Goal: Find specific page/section: Find specific page/section

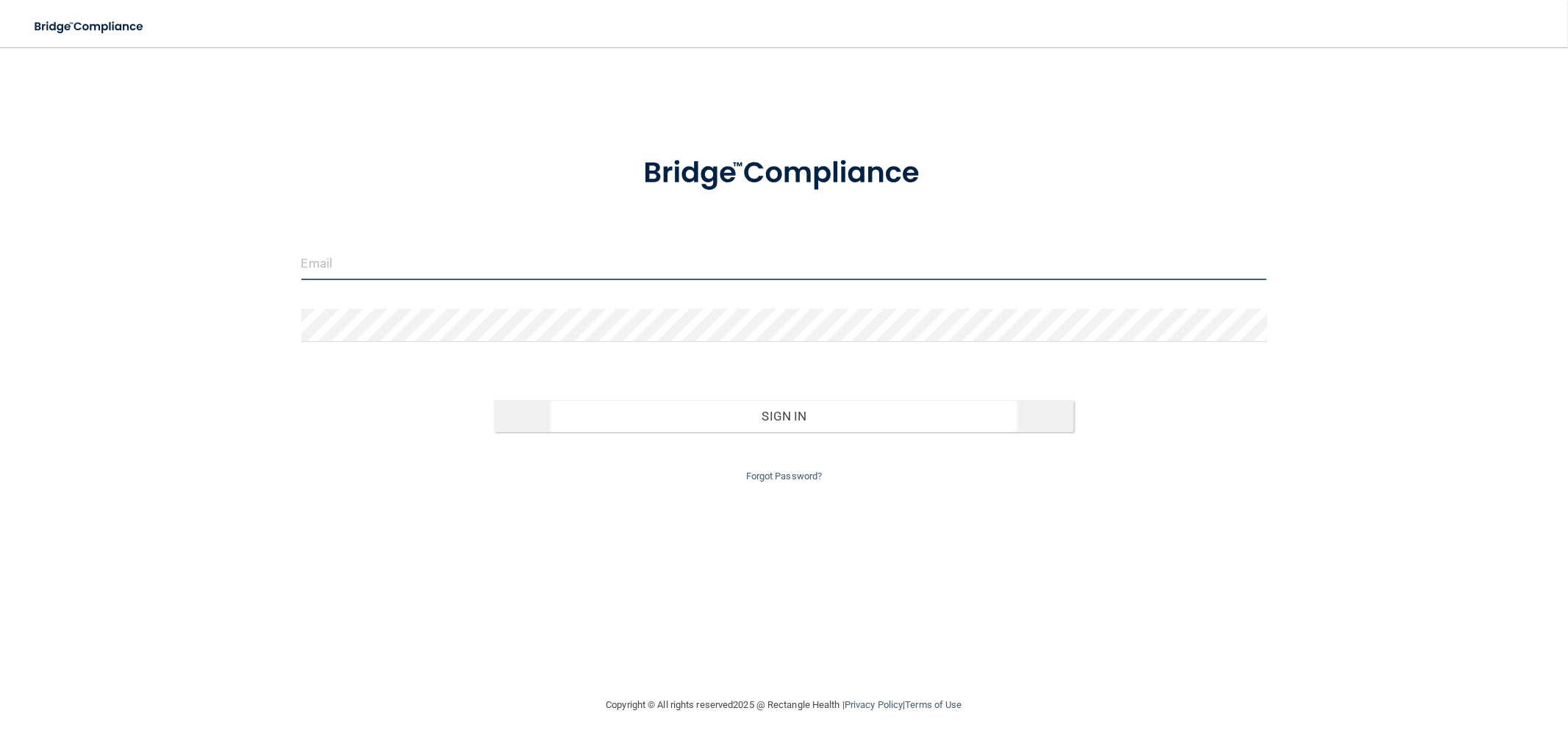
type input "[EMAIL_ADDRESS][DOMAIN_NAME]"
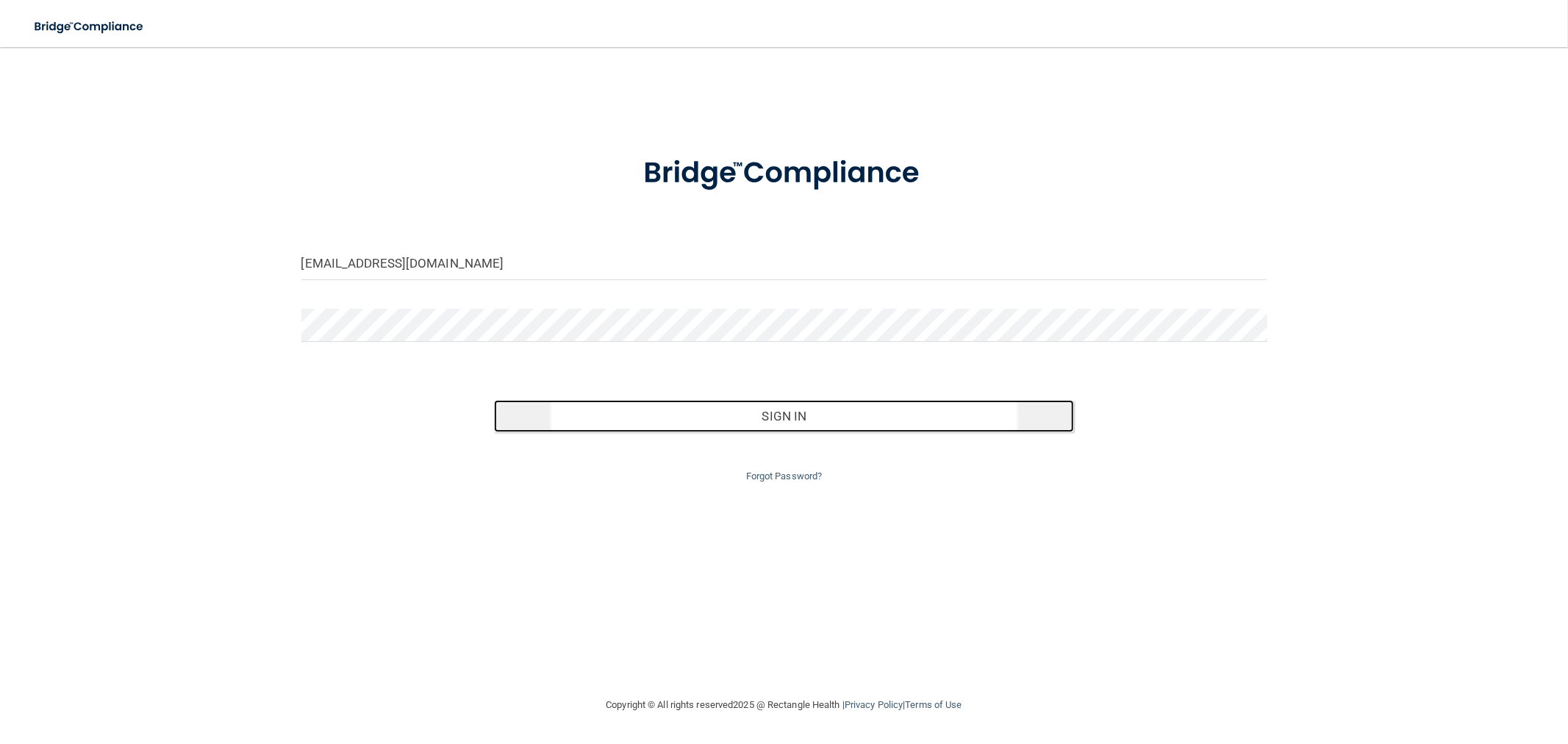
click at [601, 413] on button "Sign In" at bounding box center [783, 416] width 579 height 32
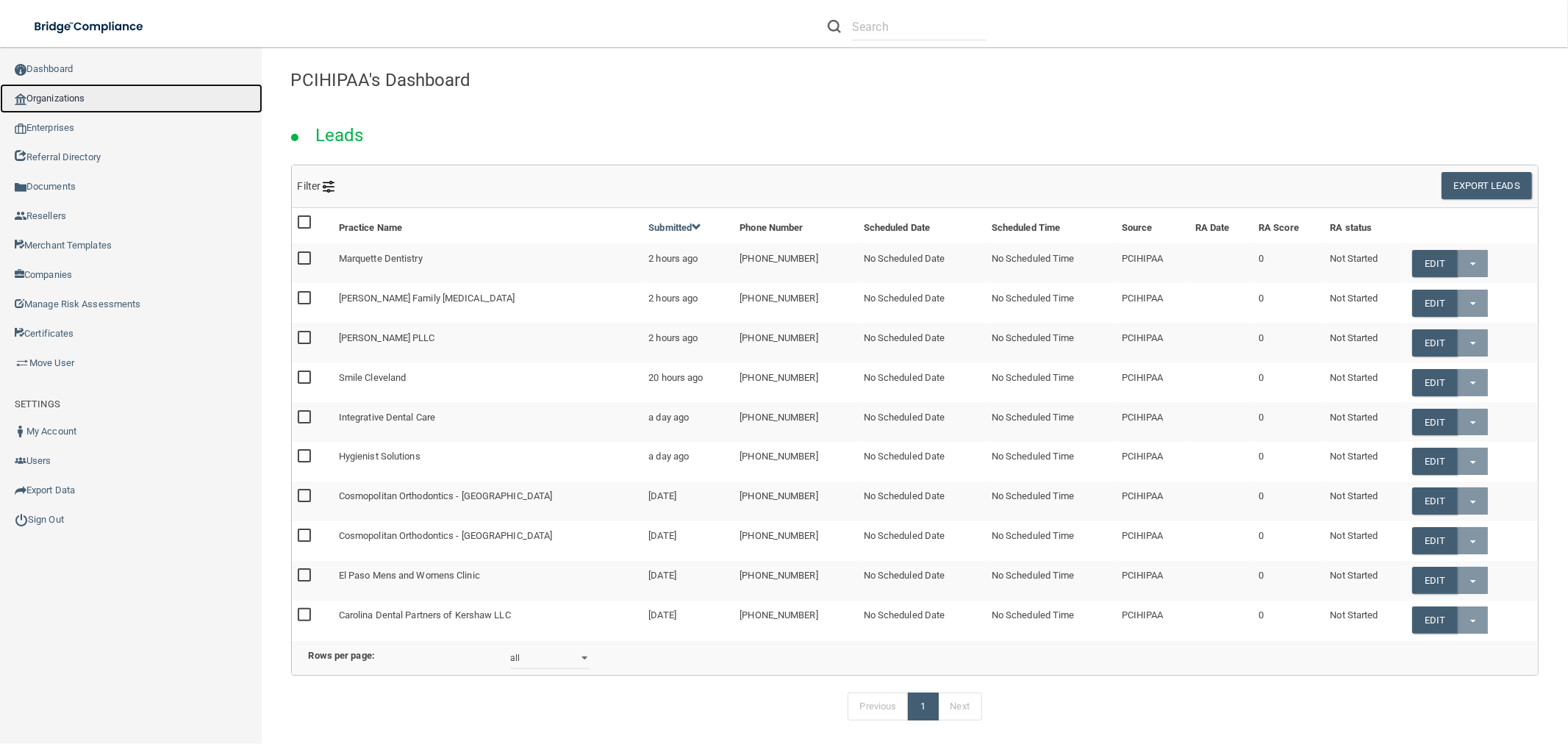
click at [84, 91] on link "Organizations" at bounding box center [131, 99] width 263 height 29
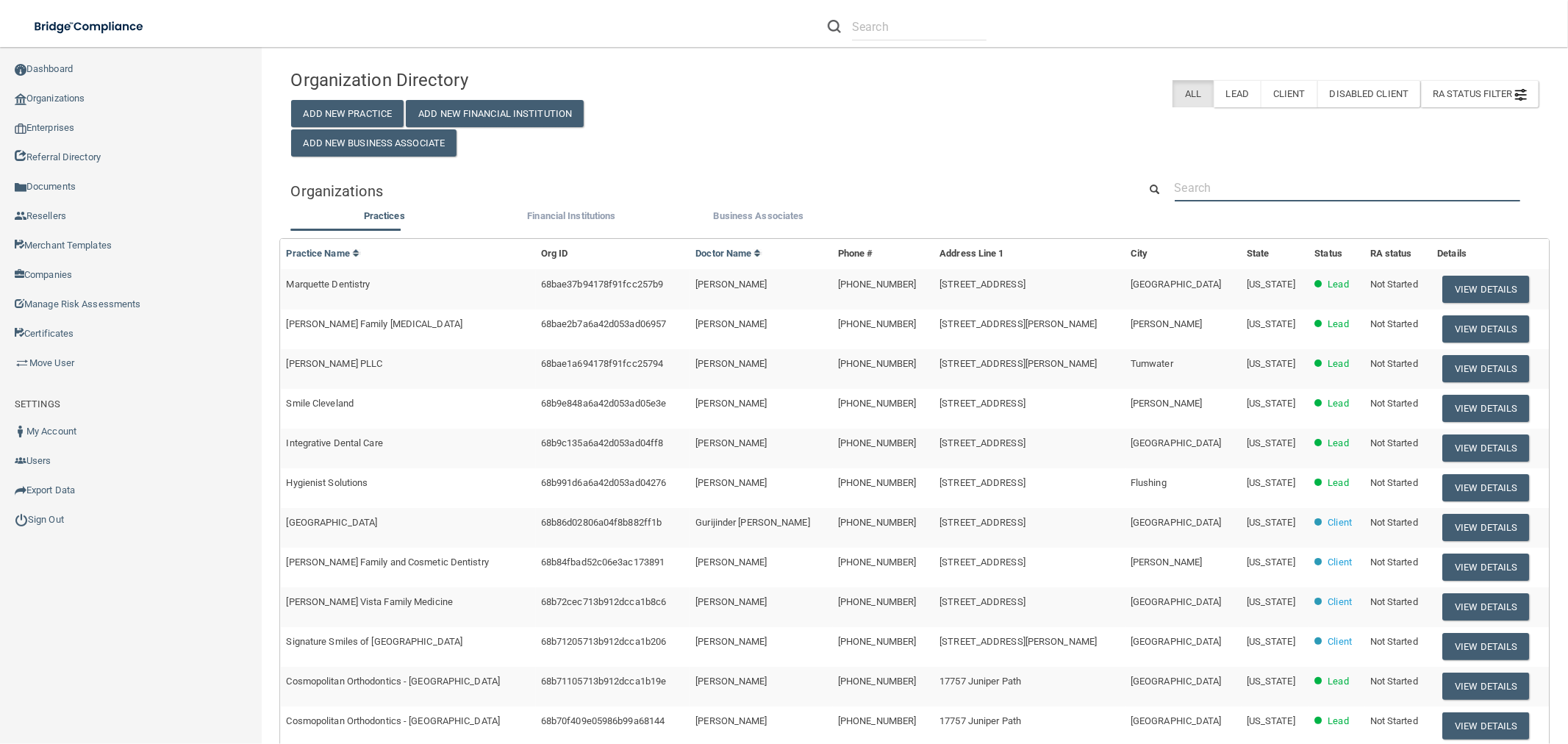
click at [1236, 182] on input "text" at bounding box center [1347, 187] width 346 height 27
paste input "Branca [MEDICAL_DATA]"
type input "Branca [MEDICAL_DATA]"
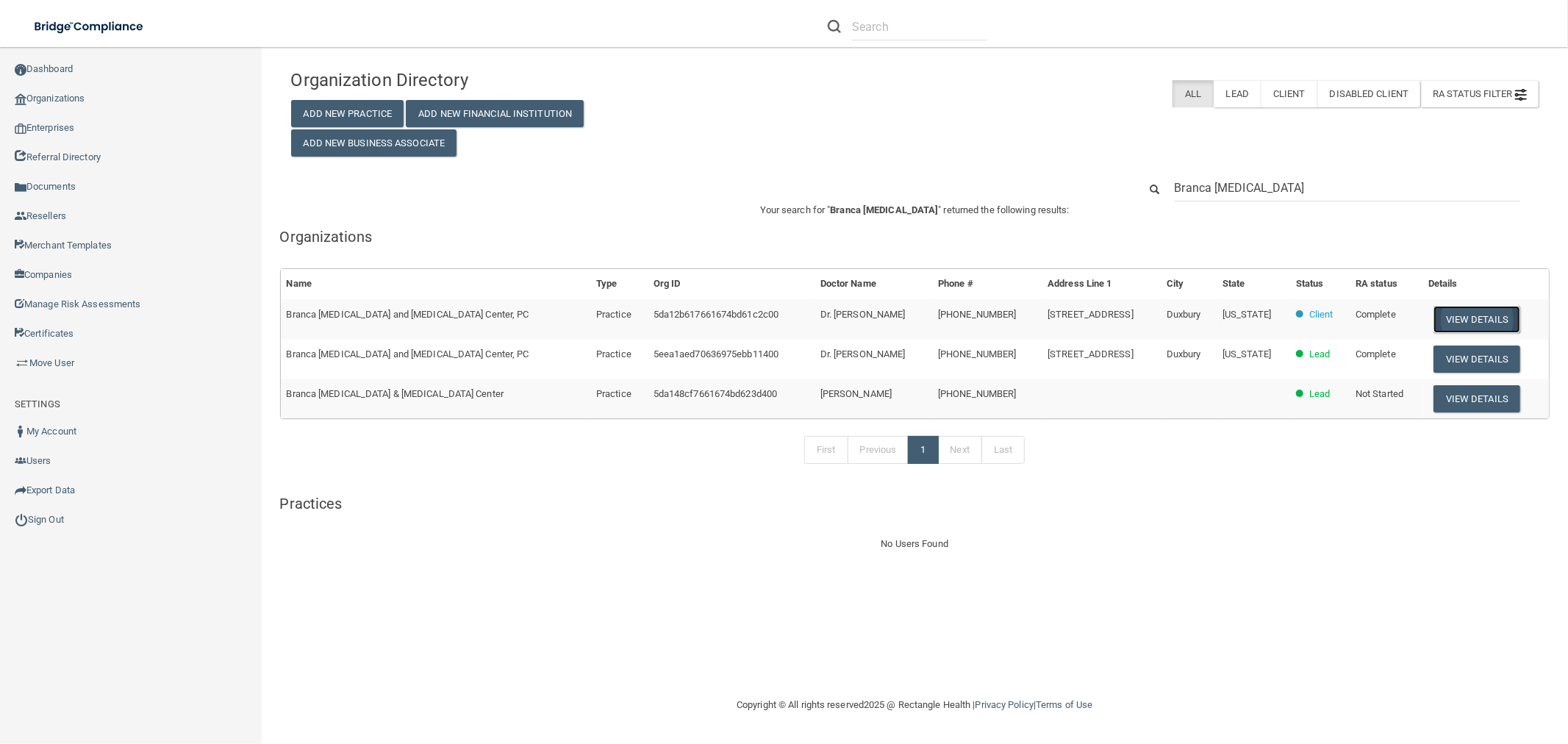
click at [1489, 314] on button "View Details" at bounding box center [1476, 319] width 87 height 27
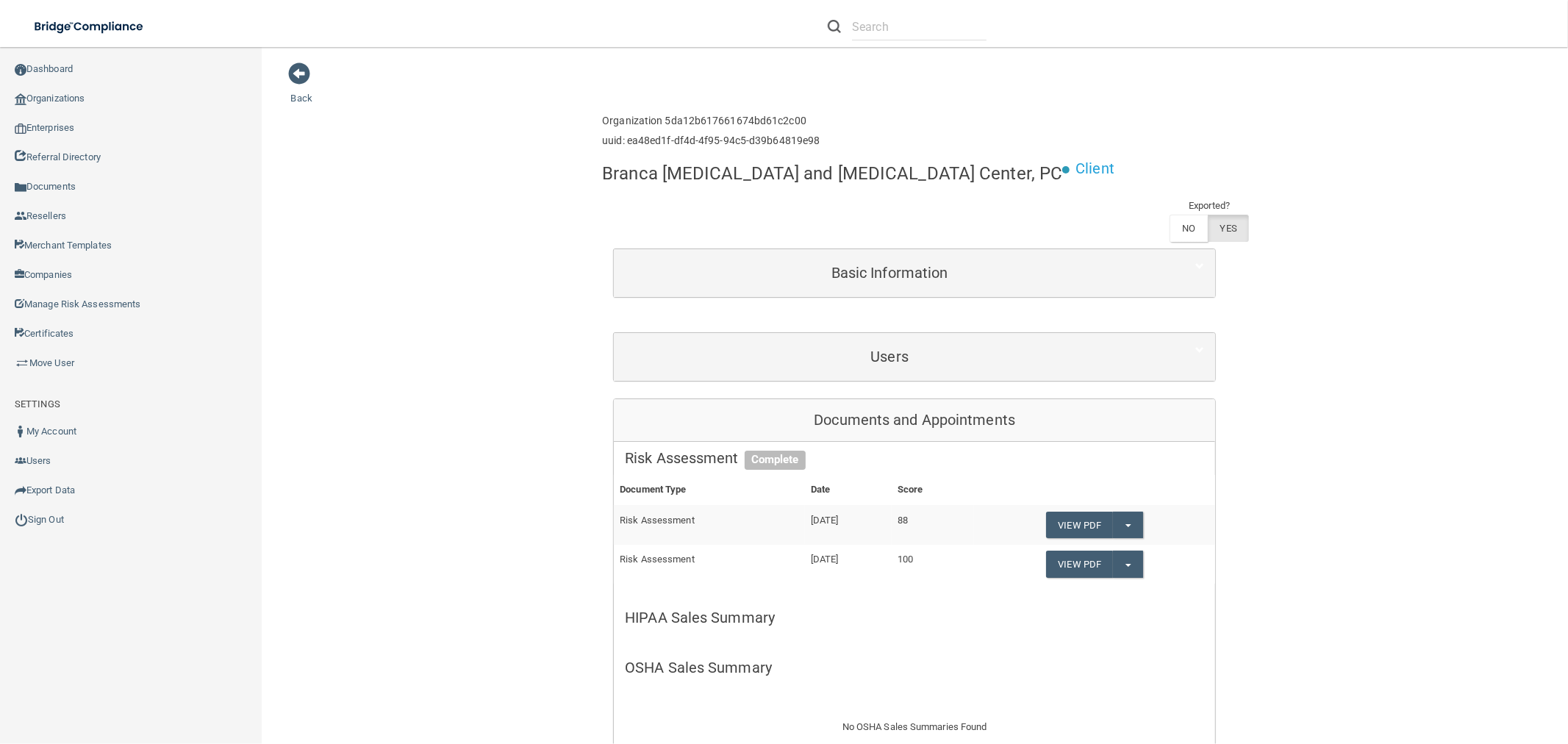
click at [781, 377] on div "Users" at bounding box center [915, 356] width 601 height 48
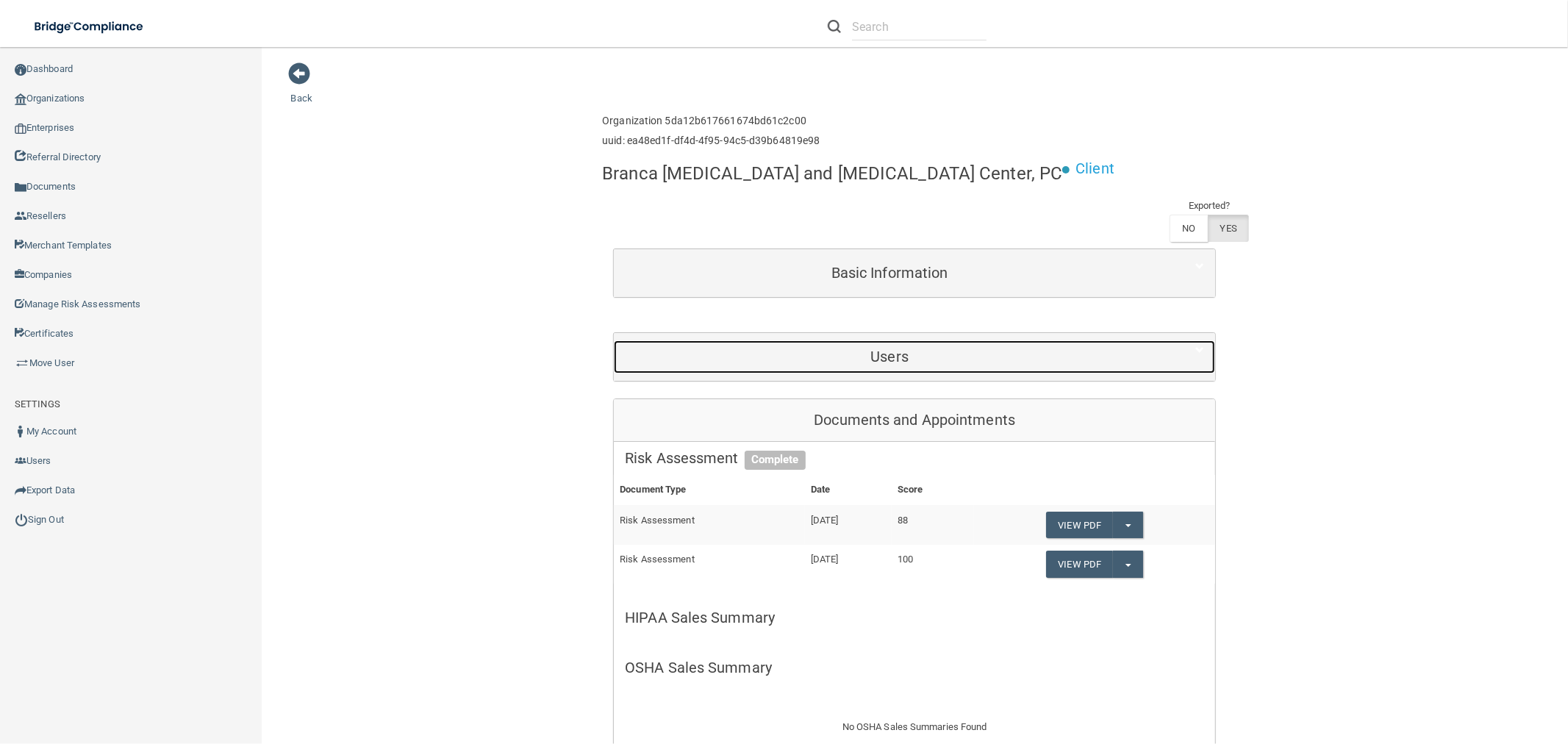
click at [788, 372] on div "Users" at bounding box center [889, 357] width 552 height 33
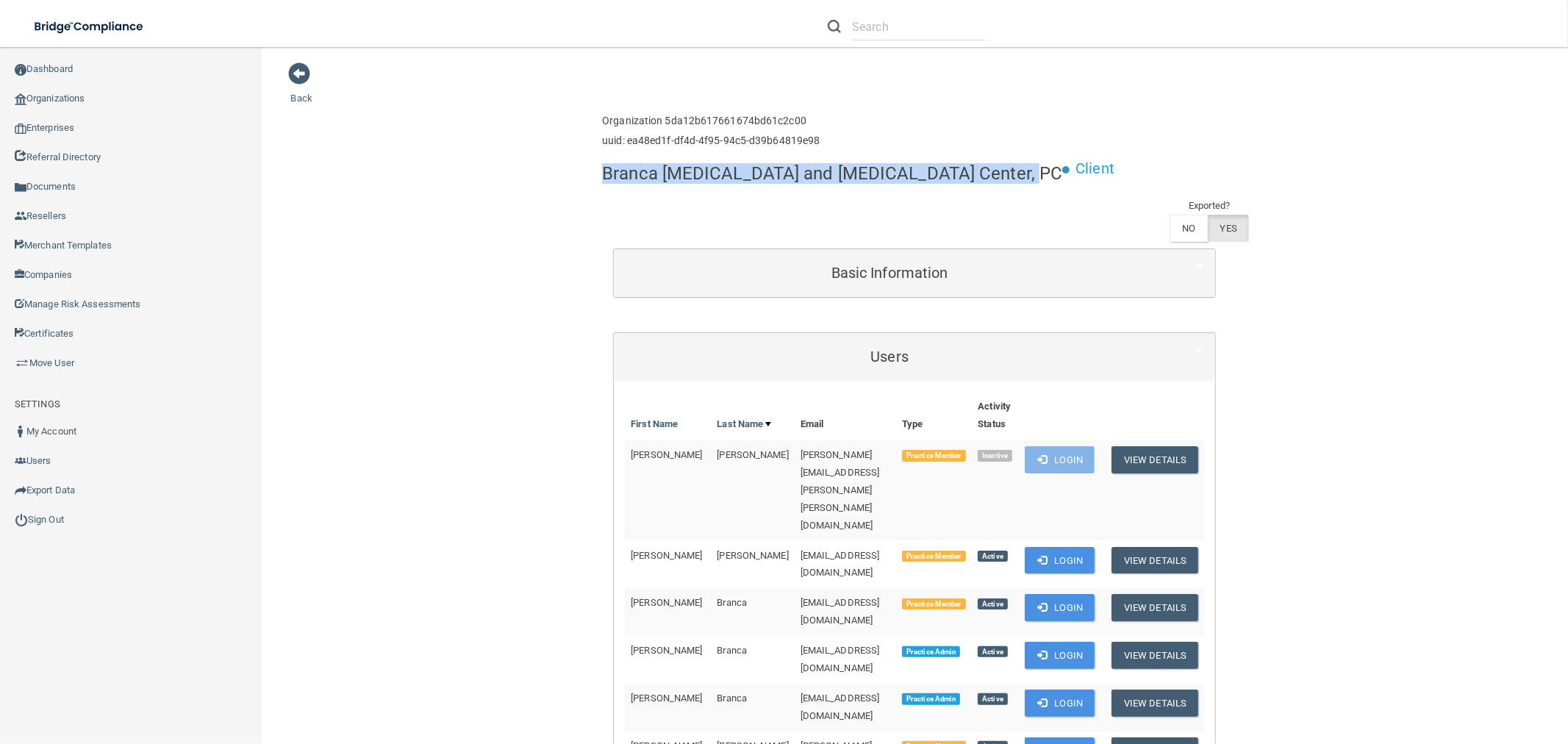
drag, startPoint x: 597, startPoint y: 174, endPoint x: 987, endPoint y: 181, distance: 390.1
click at [987, 181] on h4 "Branca [MEDICAL_DATA] and [MEDICAL_DATA] Center, PC" at bounding box center [832, 174] width 460 height 20
copy h4 "Branca [MEDICAL_DATA] and [MEDICAL_DATA] Center, PC"
